Goal: Transaction & Acquisition: Book appointment/travel/reservation

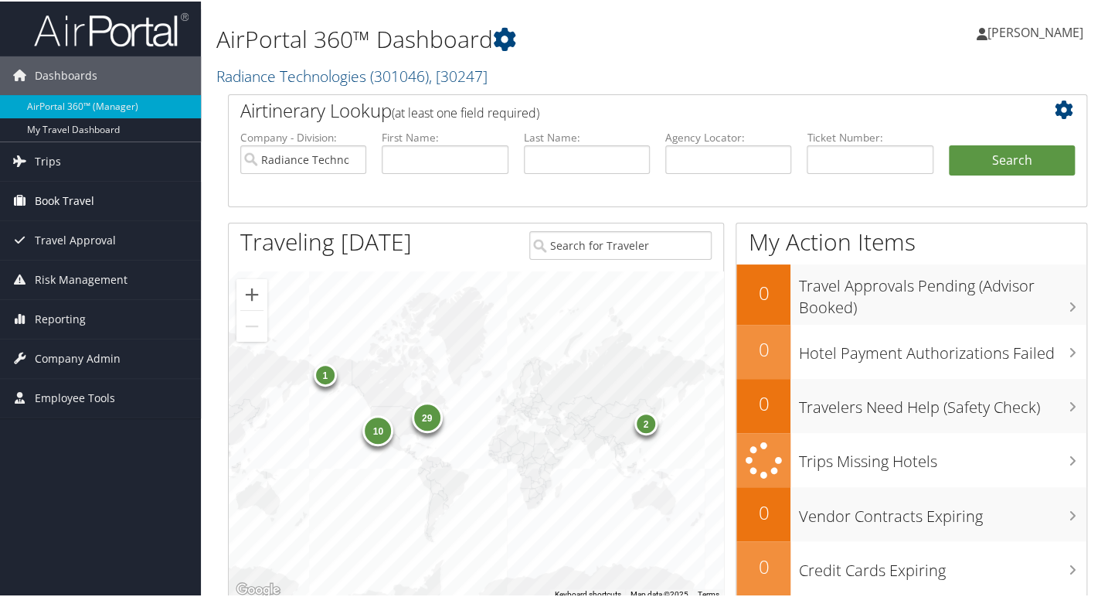
click at [84, 192] on span "Book Travel" at bounding box center [65, 199] width 60 height 39
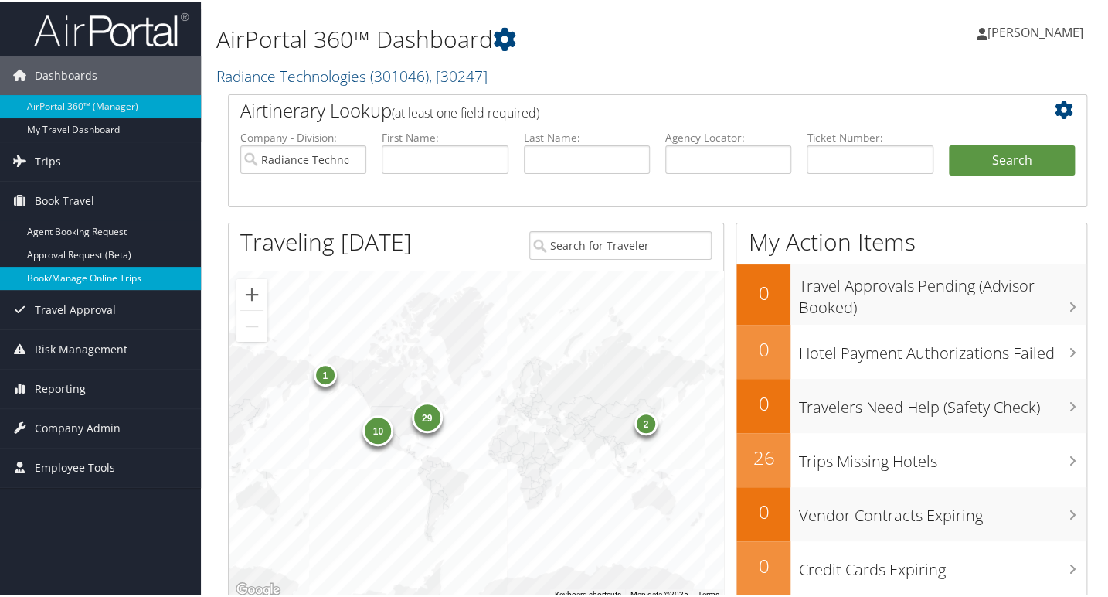
click at [104, 271] on link "Book/Manage Online Trips" at bounding box center [100, 276] width 201 height 23
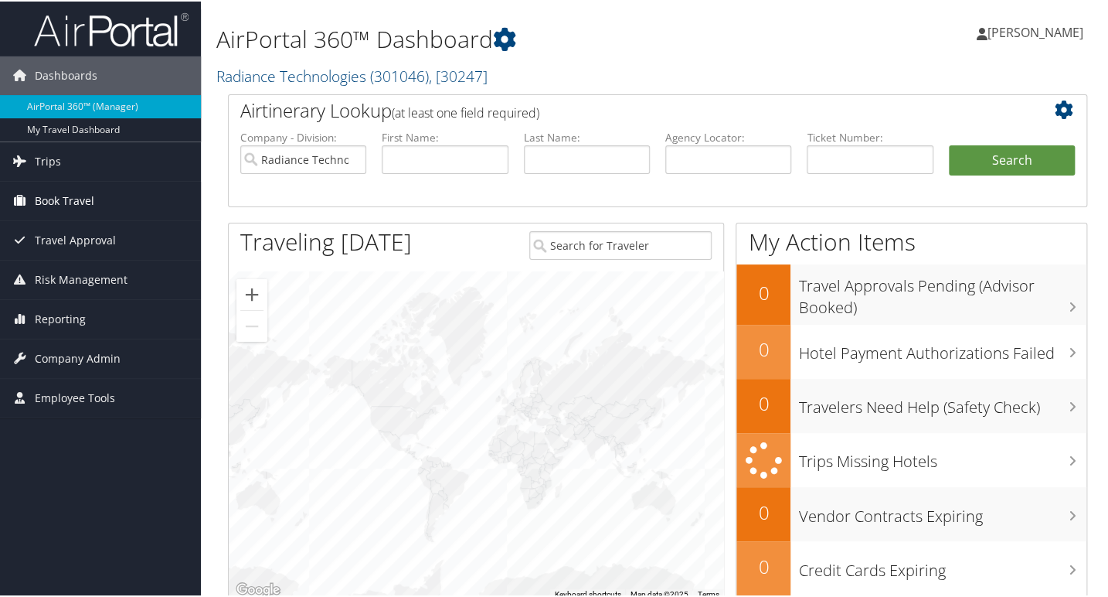
click at [70, 197] on span "Book Travel" at bounding box center [65, 199] width 60 height 39
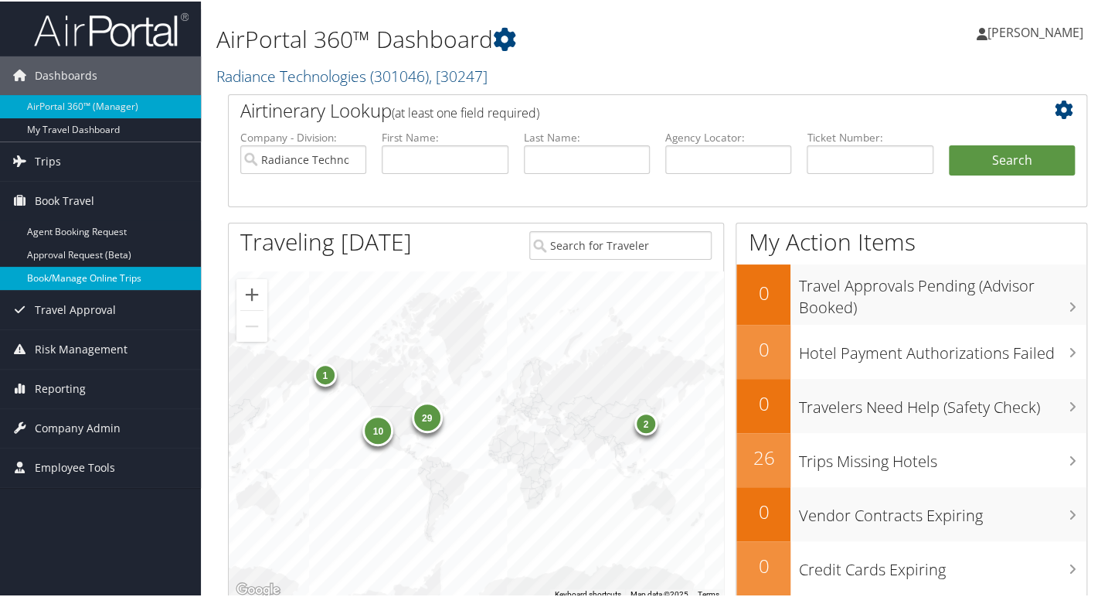
click at [100, 271] on link "Book/Manage Online Trips" at bounding box center [100, 276] width 201 height 23
